Goal: Transaction & Acquisition: Obtain resource

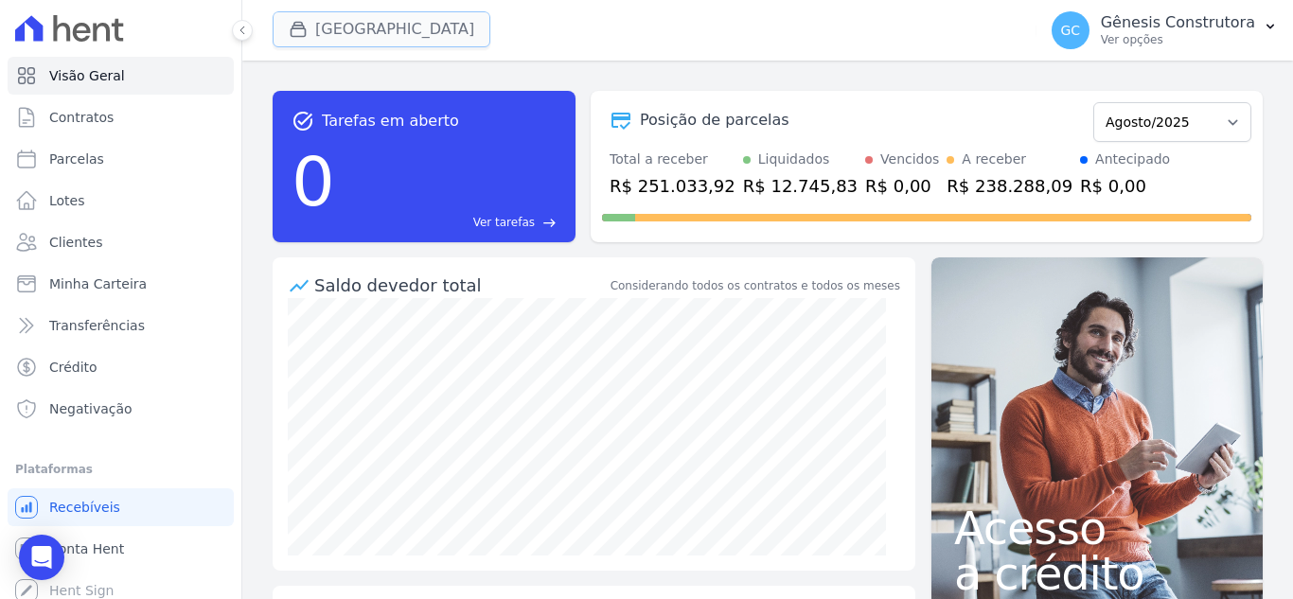
click at [330, 40] on button "[GEOGRAPHIC_DATA]" at bounding box center [382, 29] width 218 height 36
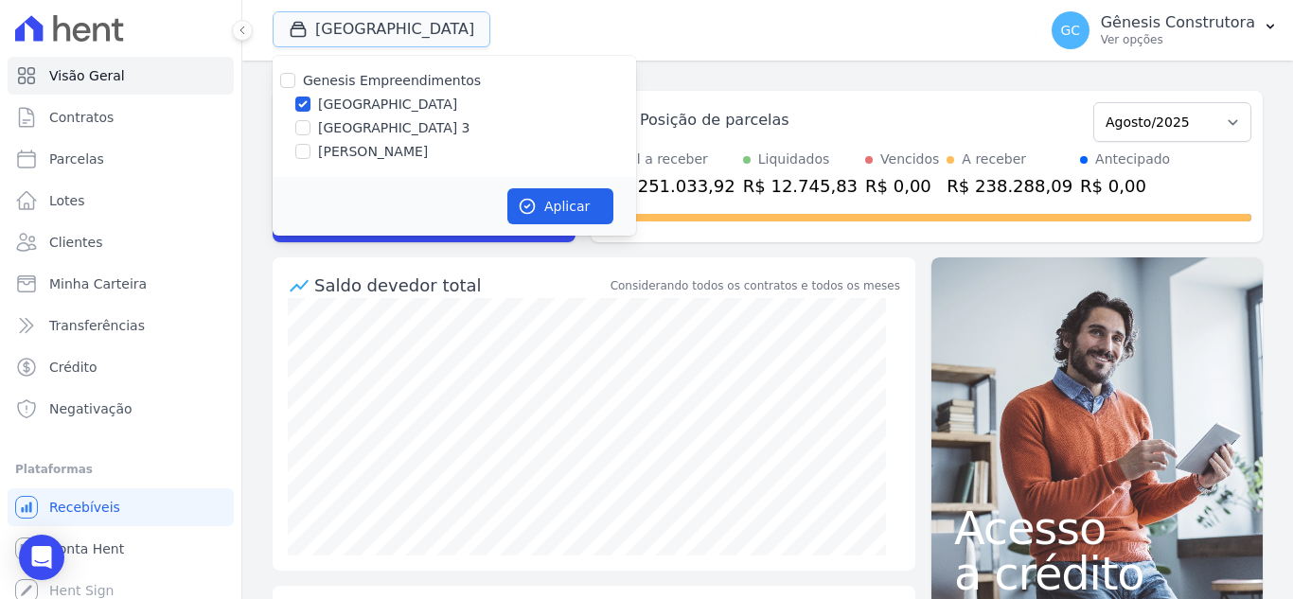
scroll to position [10, 0]
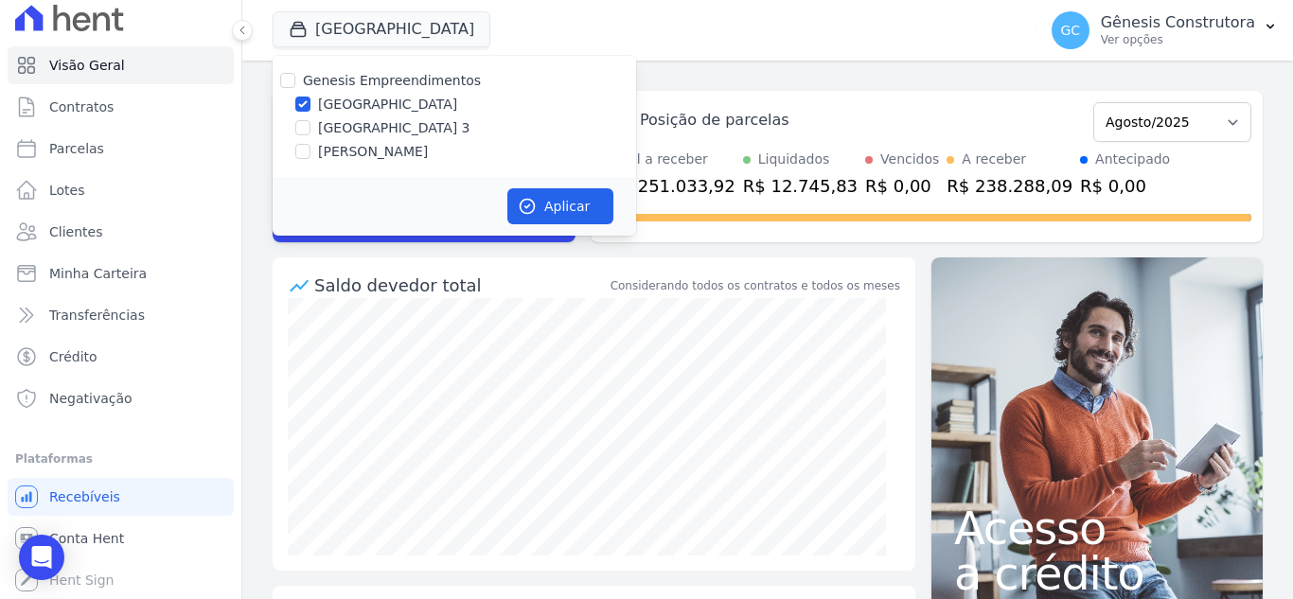
click at [260, 234] on div "task_alt Tarefas em aberto 0 Ver tarefas east Posição de parcelas Abril/2023 Ma…" at bounding box center [767, 330] width 1051 height 539
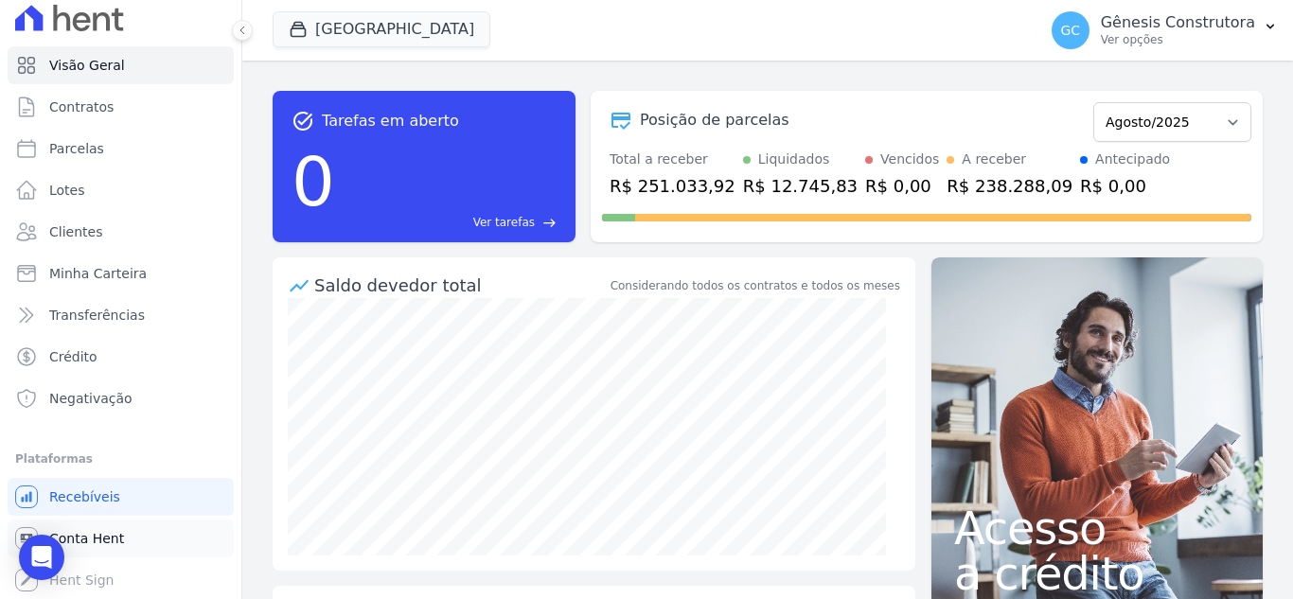
click at [113, 542] on span "Conta Hent" at bounding box center [86, 538] width 75 height 19
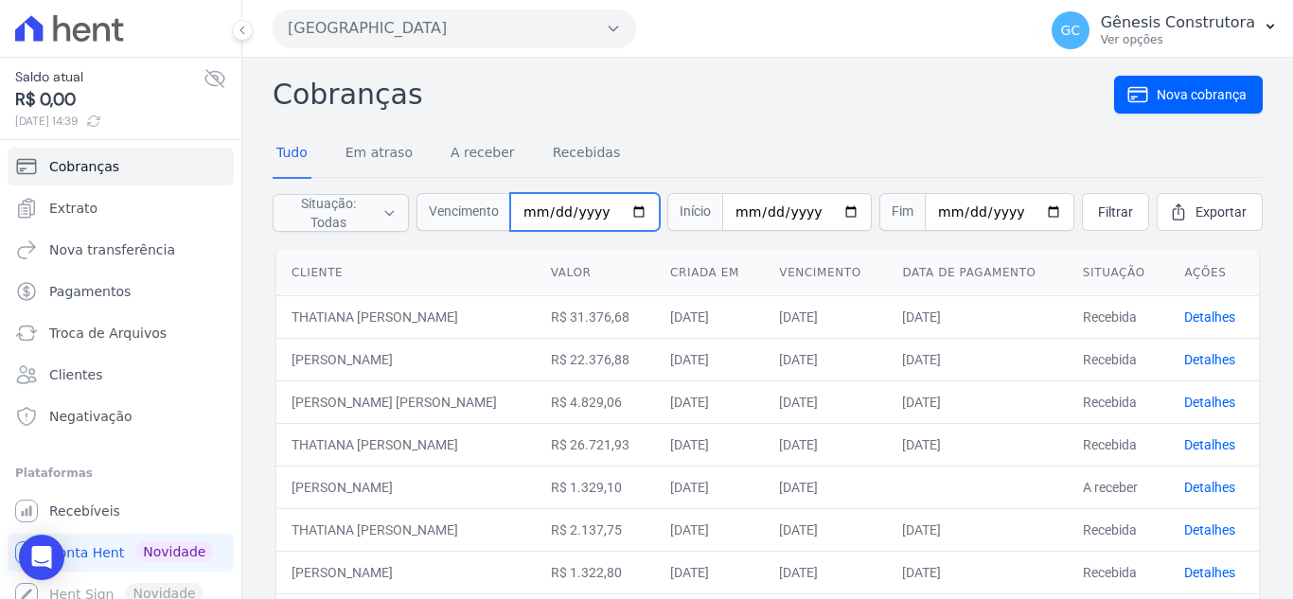
click at [536, 211] on input "date" at bounding box center [585, 212] width 150 height 38
type input "[DATE]"
click at [1106, 215] on span "Filtrar" at bounding box center [1115, 212] width 35 height 19
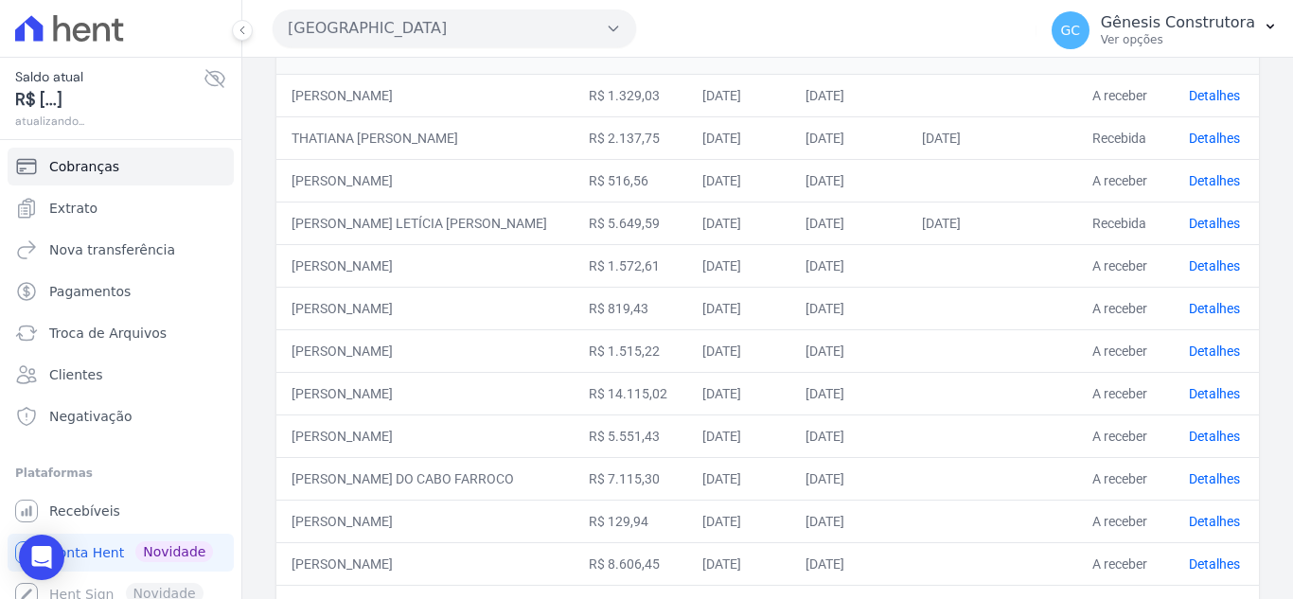
scroll to position [284, 0]
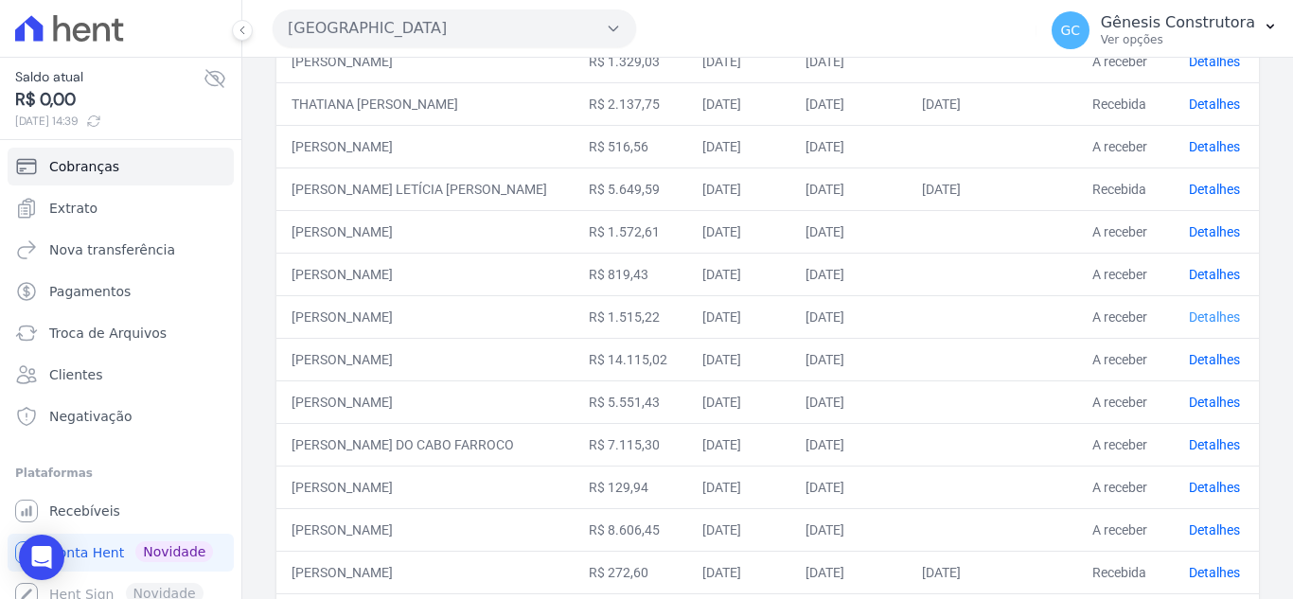
click at [1198, 325] on link "Detalhes" at bounding box center [1214, 317] width 51 height 15
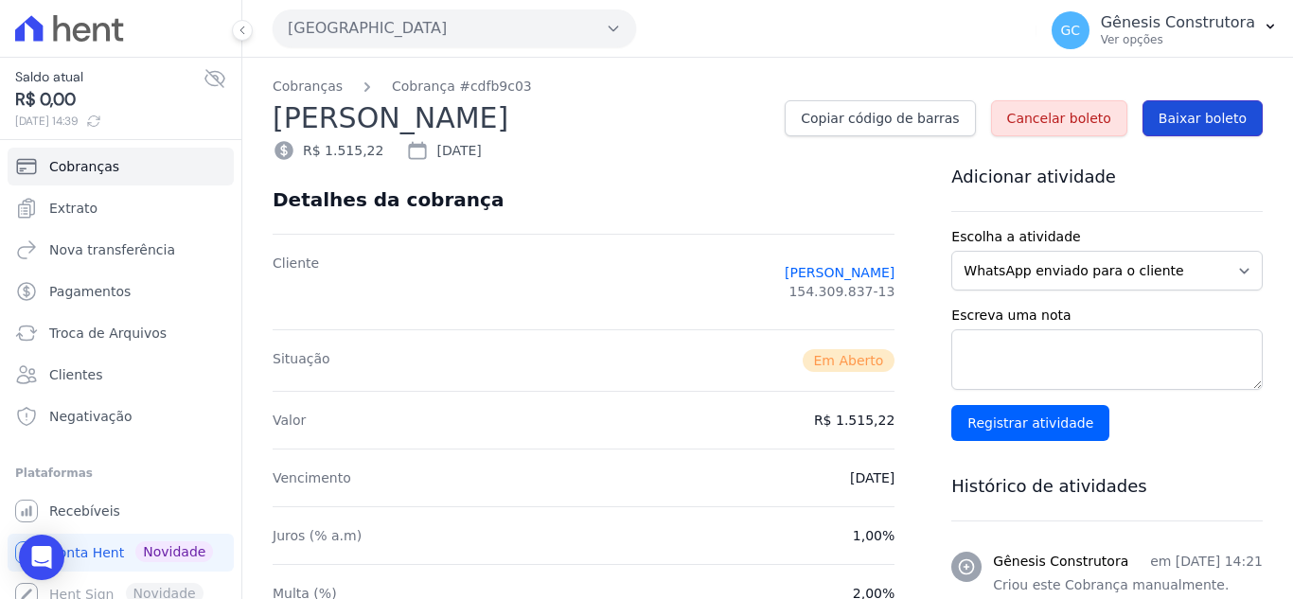
click at [1197, 115] on span "Baixar boleto" at bounding box center [1203, 118] width 88 height 19
